Goal: Obtain resource: Download file/media

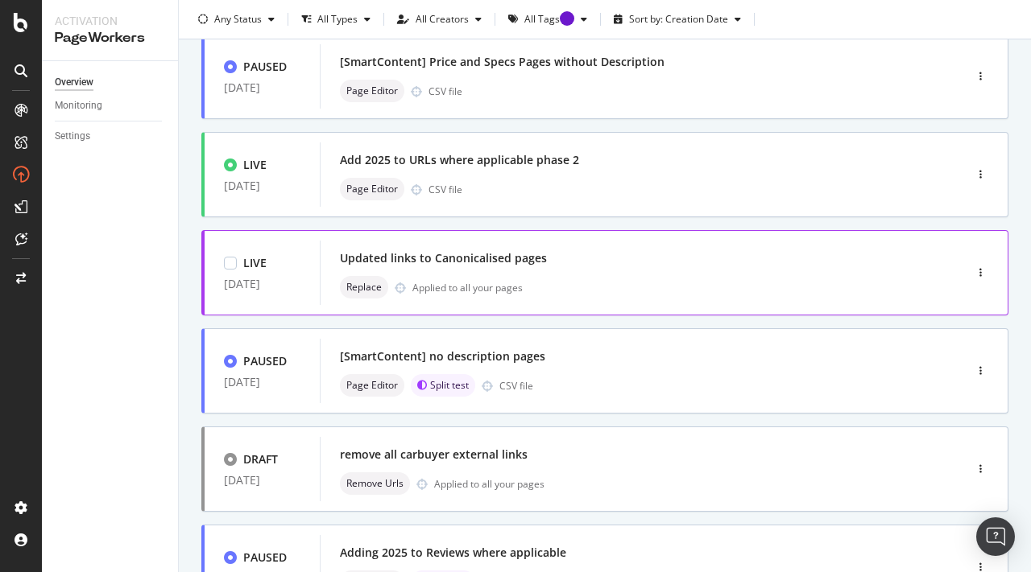
scroll to position [408, 0]
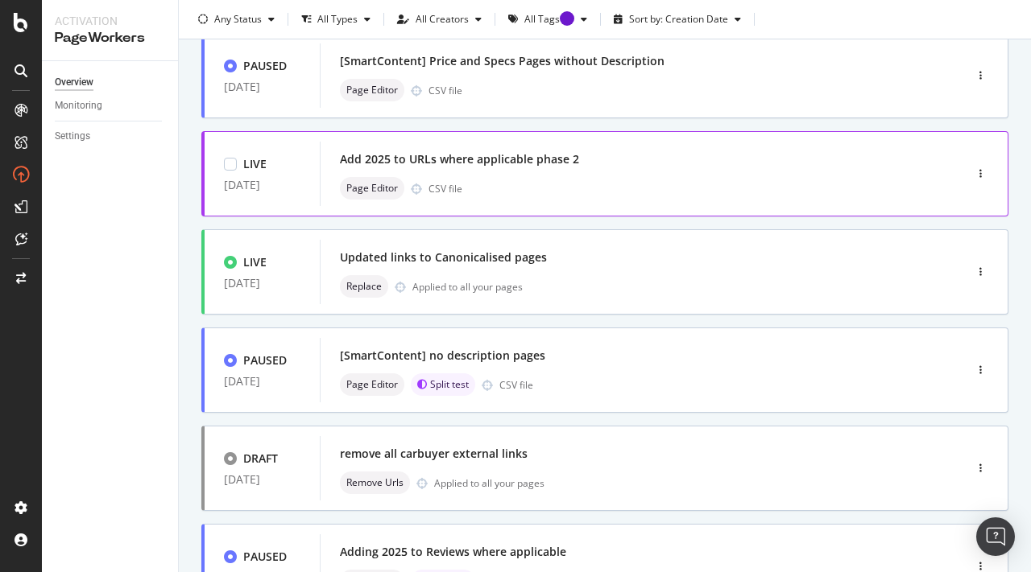
click at [538, 166] on div "Add 2025 to URLs where applicable phase 2" at bounding box center [459, 159] width 239 height 16
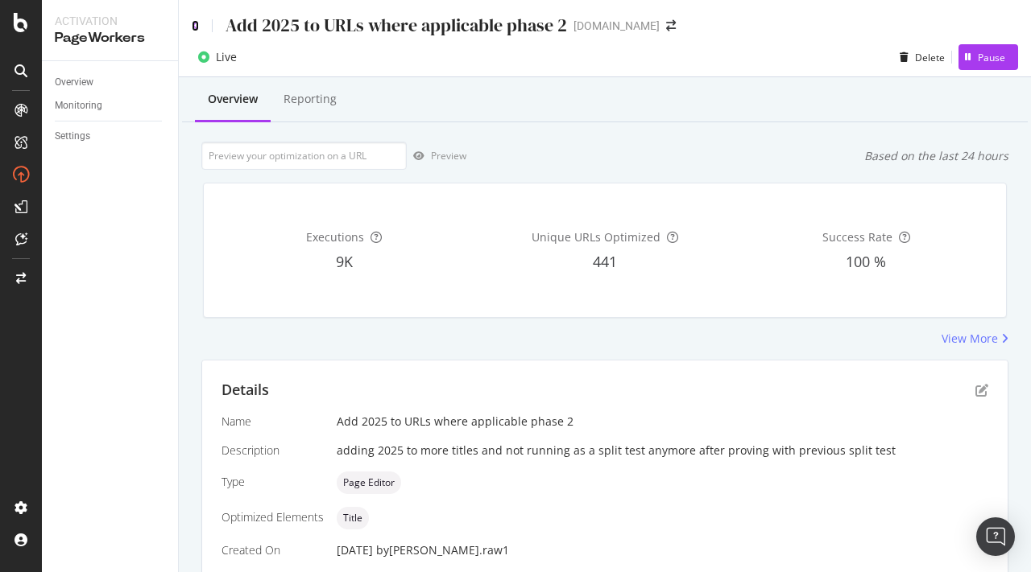
click at [196, 27] on icon at bounding box center [195, 25] width 7 height 11
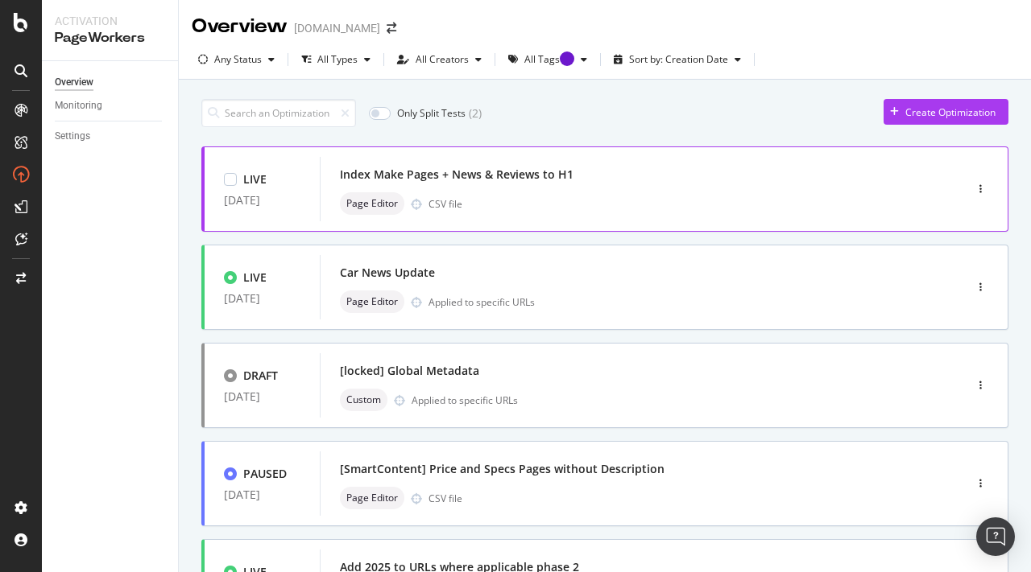
click at [549, 213] on div "Page Editor CSV file" at bounding box center [618, 203] width 556 height 23
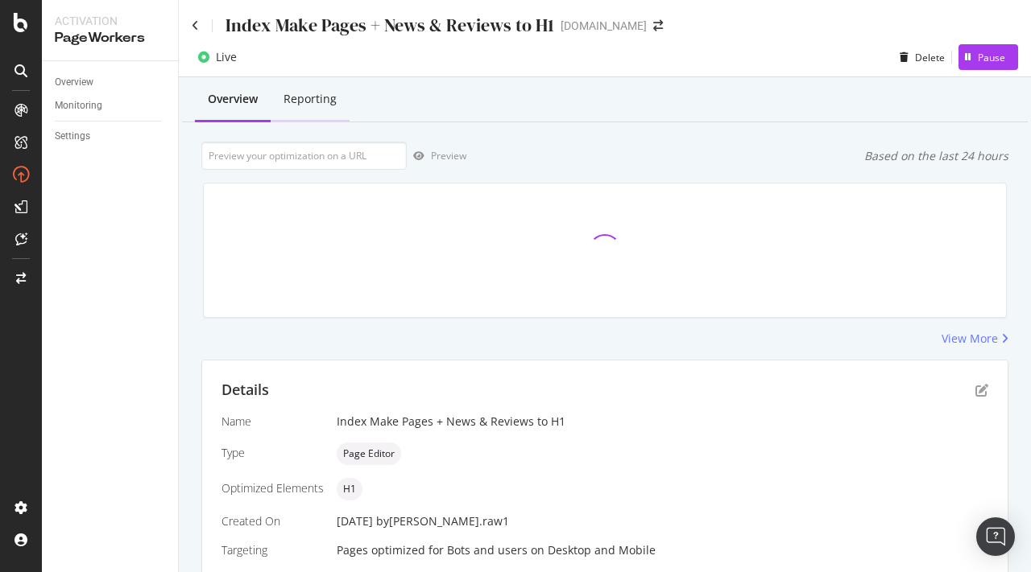
click at [320, 99] on div "Reporting" at bounding box center [309, 99] width 53 height 16
